Goal: Information Seeking & Learning: Learn about a topic

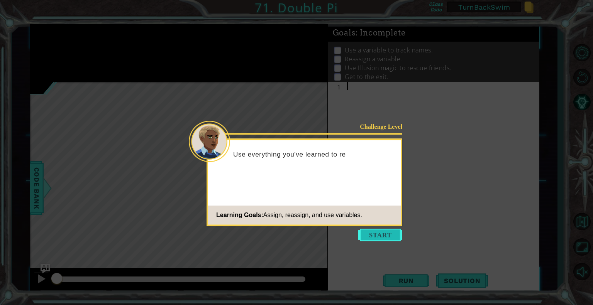
click at [374, 236] on button "Start" at bounding box center [380, 235] width 44 height 12
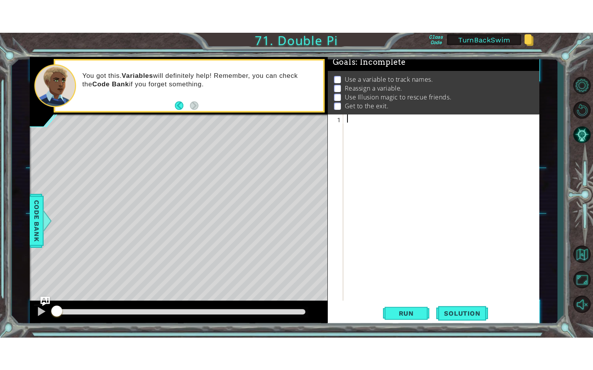
scroll to position [12, 0]
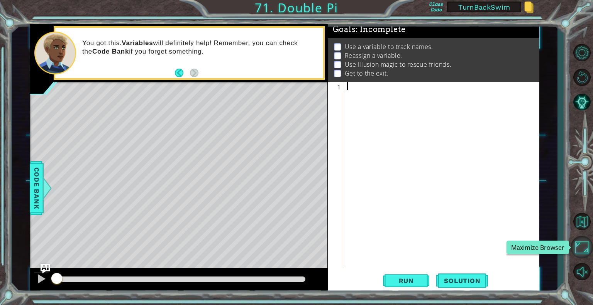
drag, startPoint x: 577, startPoint y: 250, endPoint x: 577, endPoint y: 297, distance: 46.7
click at [577, 250] on button "Maximize Browser" at bounding box center [581, 247] width 22 height 22
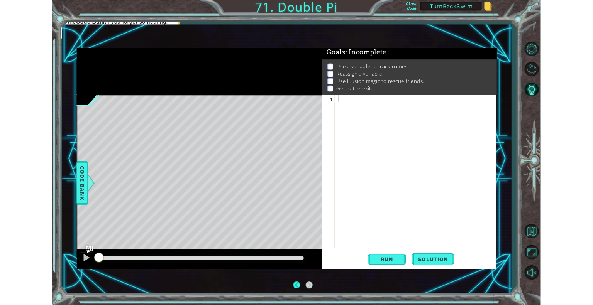
scroll to position [10, 0]
